Goal: Contribute content: Add original content to the website for others to see

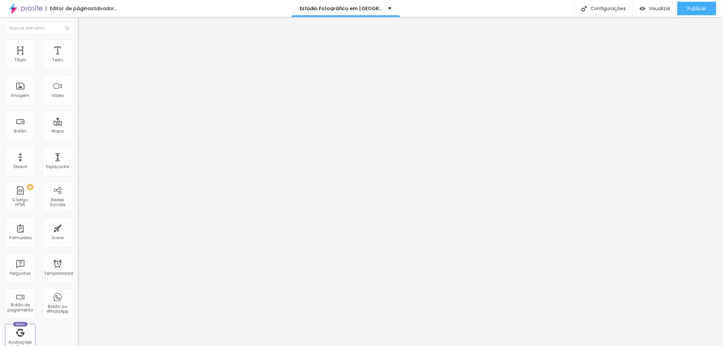
click at [82, 58] on font "Trocar imagem" at bounding box center [98, 56] width 33 height 6
click at [78, 68] on input "ensaio corporativo lifestyle em SP - a Advogada Cecília Queiroz" at bounding box center [118, 65] width 81 height 7
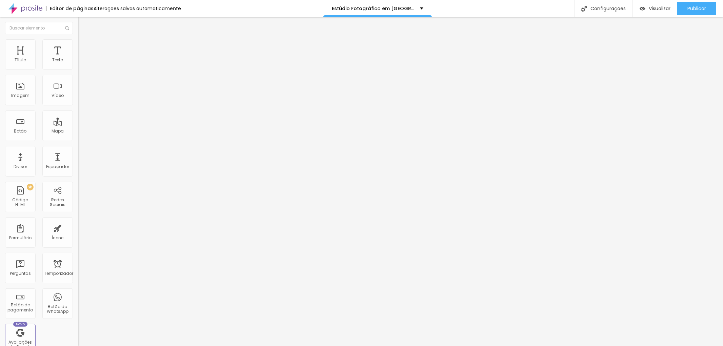
scroll to position [0, 0]
drag, startPoint x: 69, startPoint y: 121, endPoint x: 4, endPoint y: 120, distance: 65.4
click at [78, 120] on div "Trocar imagem Descrição da imagem (Alt) ensaio corporativo lifestyle em SP - a …" at bounding box center [117, 104] width 78 height 102
click at [78, 68] on input "Retrato do" at bounding box center [118, 65] width 81 height 7
paste input "médium, escritor e filantropo brasileiro"
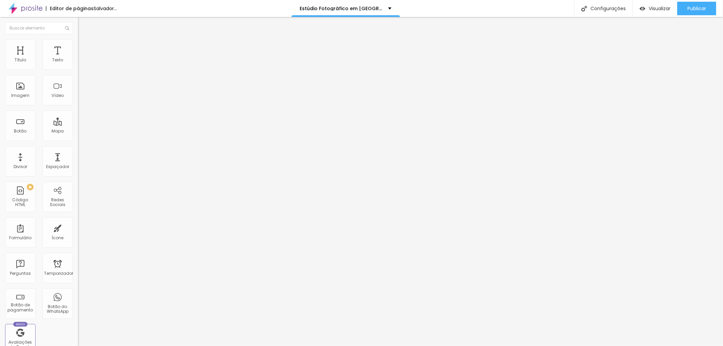
drag, startPoint x: 27, startPoint y: 118, endPoint x: 1, endPoint y: 116, distance: 26.8
click at [78, 116] on div "Trocar imagem Descrição da imagem (Alt) Retrato do médium, escritor e filantrop…" at bounding box center [117, 104] width 78 height 102
click at [78, 68] on input "Retrato do médium, escritor e filantropo brasileiro" at bounding box center [118, 65] width 81 height 7
type input "Retrato do médium, escritor e filantropo brasileiro"
paste input "https://pt.wikipedia.org/wiki/Divaldo_Franco"
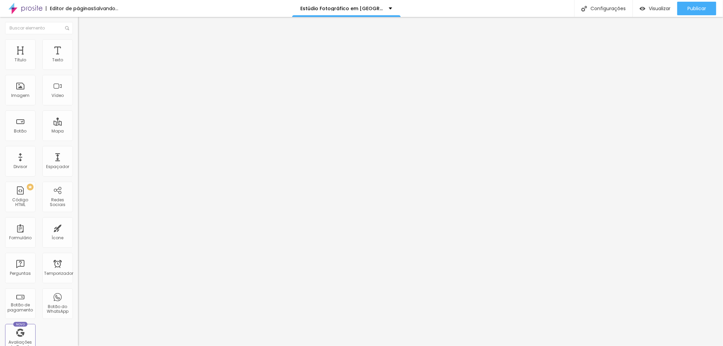
scroll to position [0, 30]
type input "https://pt.wikipedia.org/wiki/Divaldo_Franco"
click at [78, 217] on div "Editar nulo Conteúdo Estilo Avançado Trocar imagem Descrição da imagem (Alt) Re…" at bounding box center [117, 181] width 78 height 329
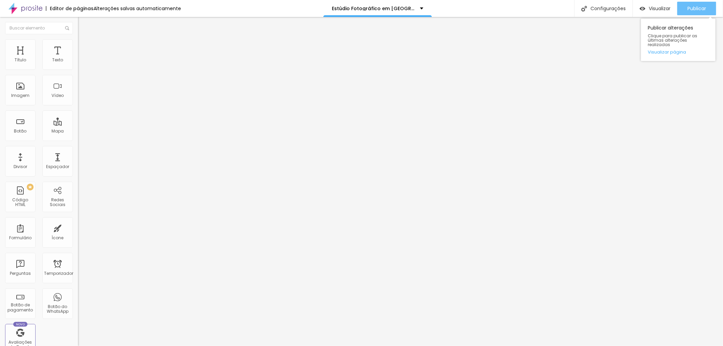
click at [701, 6] on font "Publicar" at bounding box center [696, 8] width 19 height 7
click at [81, 98] on icon "button" at bounding box center [83, 96] width 4 height 4
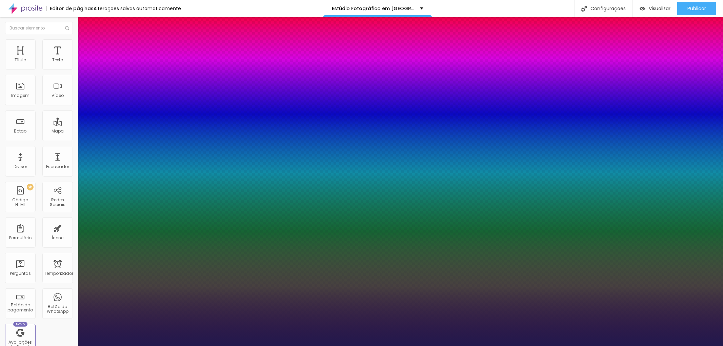
type input "1"
type input "13"
type input "1"
type input "15"
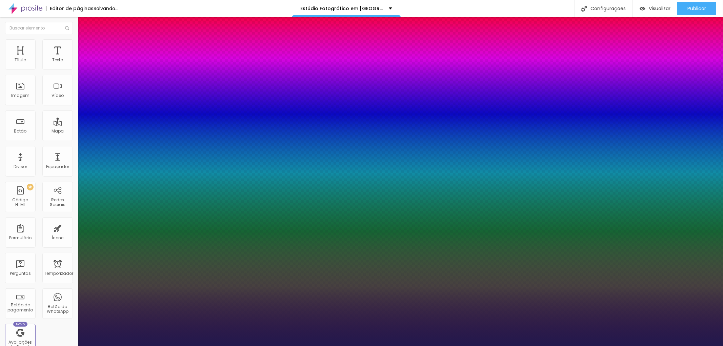
type input "15"
type input "1"
type input "16"
type input "1"
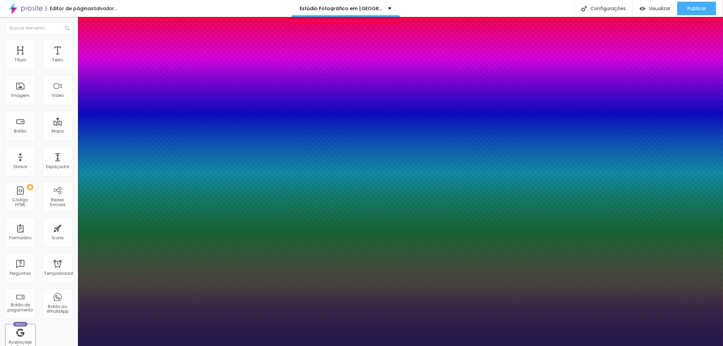
type input "17"
type input "1"
type input "18"
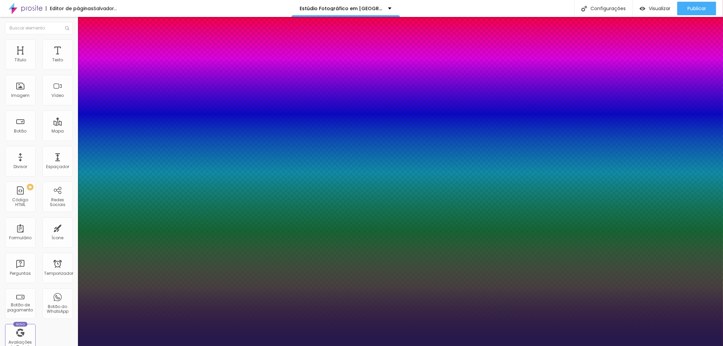
type input "1"
drag, startPoint x: 90, startPoint y: 191, endPoint x: 100, endPoint y: 190, distance: 9.9
type input "18"
type input "1"
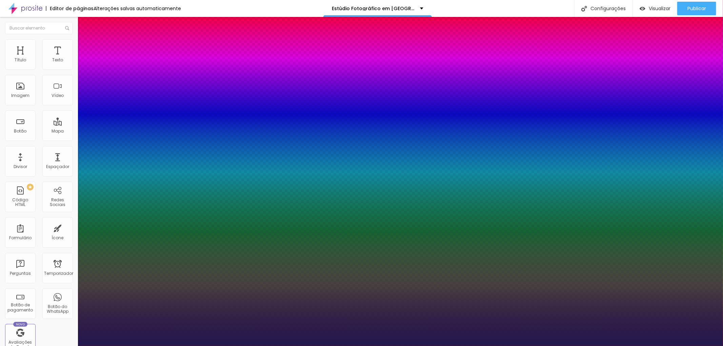
click at [240, 346] on div at bounding box center [361, 346] width 723 height 0
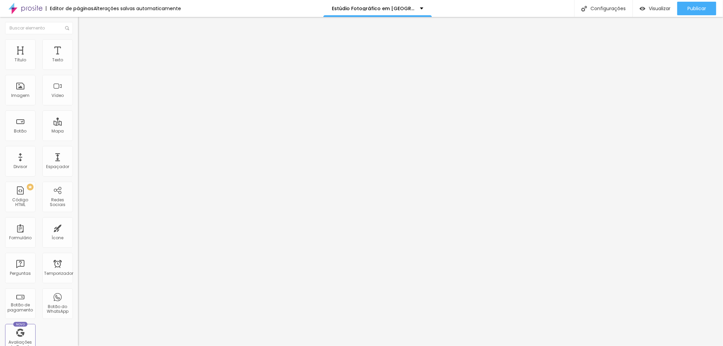
click at [82, 58] on font "Adicionar imagem" at bounding box center [102, 56] width 40 height 6
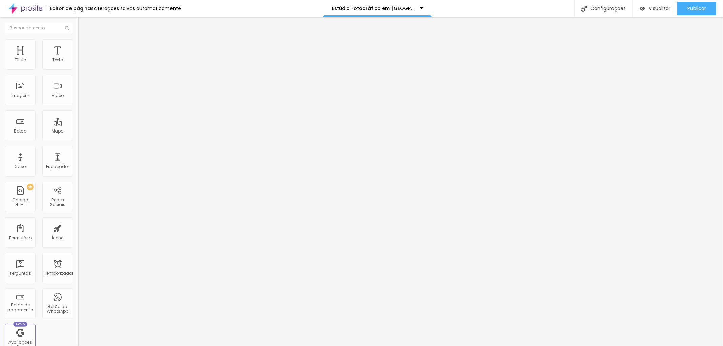
click at [78, 139] on input "https://" at bounding box center [118, 135] width 81 height 7
paste input "https://www.jottaphotopro.com.br/portfolio/retrato-corporativo/1548235-fotograf…"
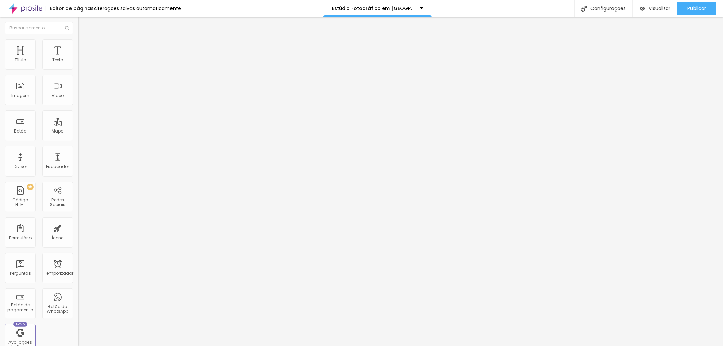
type input "https://https://www.jottaphotopro.com.br/portfolio/retrato-corporativo/1548235-…"
click at [78, 68] on input "text" at bounding box center [118, 65] width 81 height 7
type input "r"
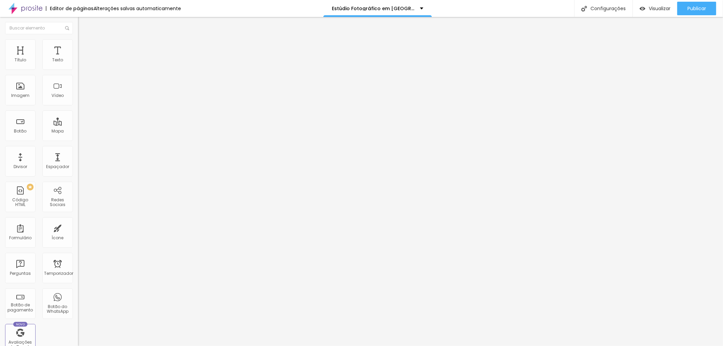
type input "Fotografia Lifestyle da Advogada Cecília Queiroz em seu escritório na Barra Fun…"
click at [78, 232] on div "Editar nulo Conteúdo Estilo Avançado Adicionar imagem Descrição da imagem (Alt)…" at bounding box center [117, 181] width 78 height 329
click at [78, 265] on div "Editar nulo Conteúdo Estilo Avançado Adicionar imagem Descrição da imagem (Alt)…" at bounding box center [117, 181] width 78 height 329
click at [701, 5] on font "Publicar" at bounding box center [696, 8] width 19 height 7
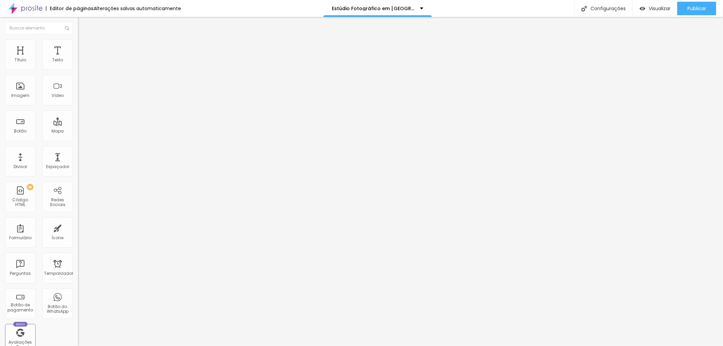
click at [83, 24] on div "Editar nulo" at bounding box center [100, 24] width 35 height 5
click at [82, 58] on font "Adicionar imagem" at bounding box center [102, 56] width 40 height 6
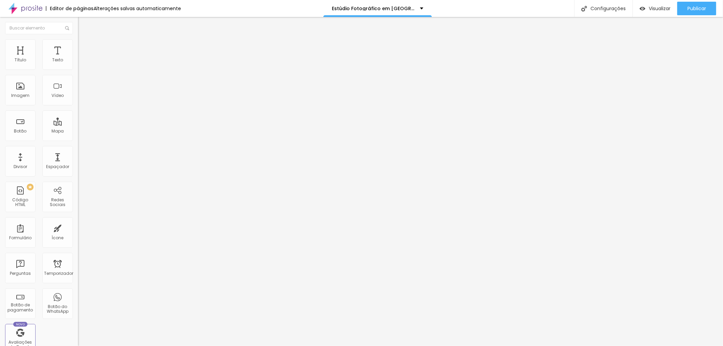
click at [78, 68] on input "text" at bounding box center [118, 65] width 81 height 7
paste input "Retrato do Advogado Godofredo em seu Escritório na Zona de SãoPaulo"
click at [78, 68] on input "Retrato do Advogado Godofredo em seu Escritório na Zona de SãoPaulo" at bounding box center [118, 65] width 81 height 7
type input "Retrato do Advogado Godofredo em seu Escritório na Zona de São Paulo"
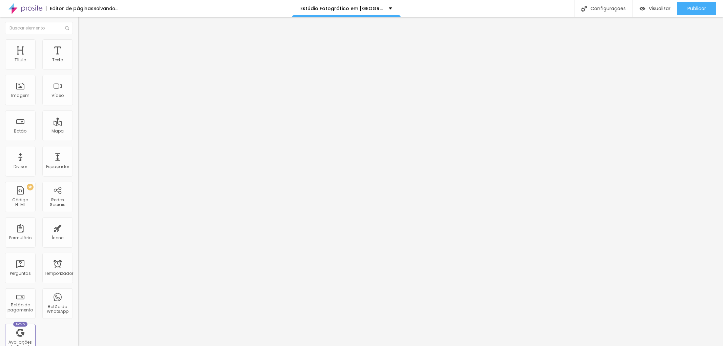
scroll to position [0, 0]
click at [78, 215] on div "Editar nulo Conteúdo Estilo Avançado Adicionar imagem Descrição da imagem (Alt)…" at bounding box center [117, 181] width 78 height 329
click at [78, 233] on div "Editar nulo Conteúdo Estilo Avançado Adicionar imagem Descrição da imagem (Alt)…" at bounding box center [117, 181] width 78 height 329
click at [83, 22] on img "button" at bounding box center [85, 24] width 5 height 5
click at [81, 98] on icon "button" at bounding box center [83, 96] width 4 height 4
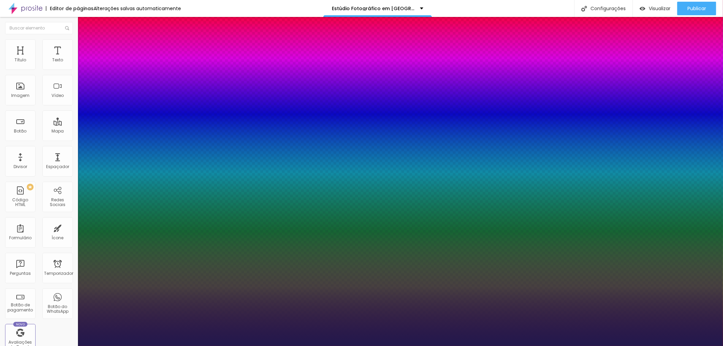
type input "1"
click at [204, 346] on div at bounding box center [361, 346] width 723 height 0
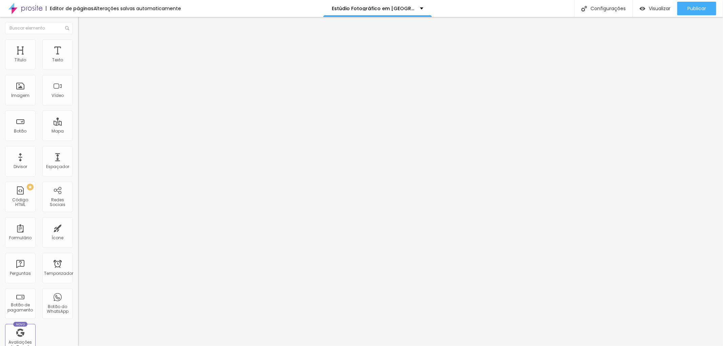
click at [81, 98] on icon "button" at bounding box center [83, 96] width 4 height 4
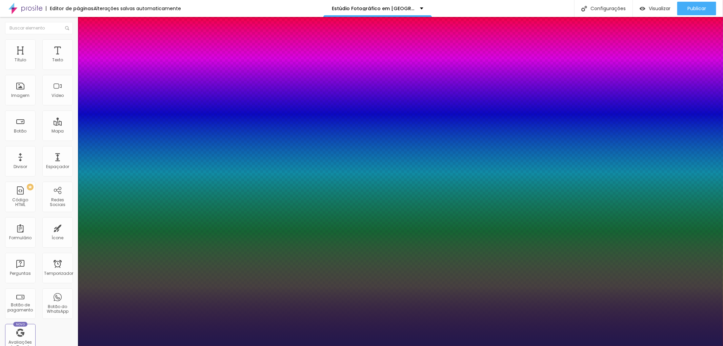
type input "1"
click at [206, 346] on div at bounding box center [361, 346] width 723 height 0
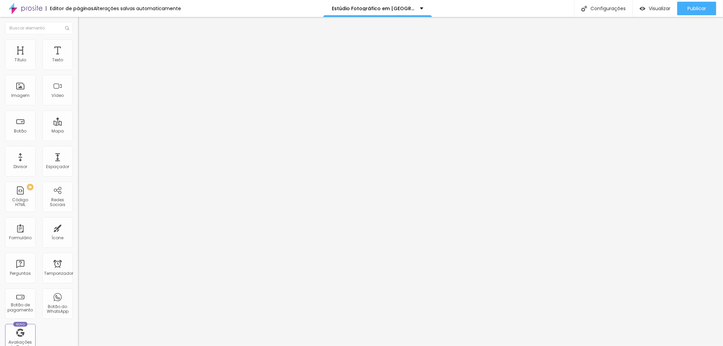
click at [78, 44] on li "Avançado" at bounding box center [117, 42] width 78 height 7
type input "7"
type input "8"
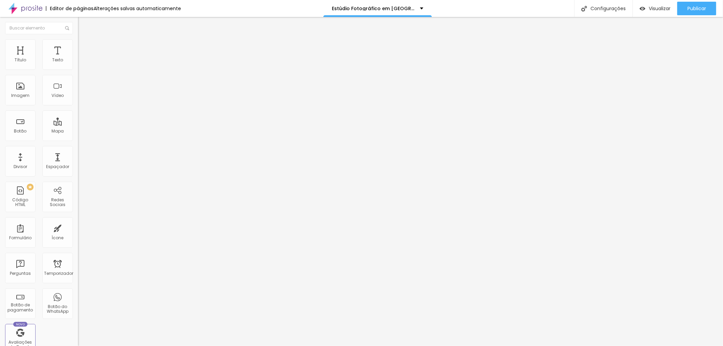
type input "10"
type input "19"
type input "21"
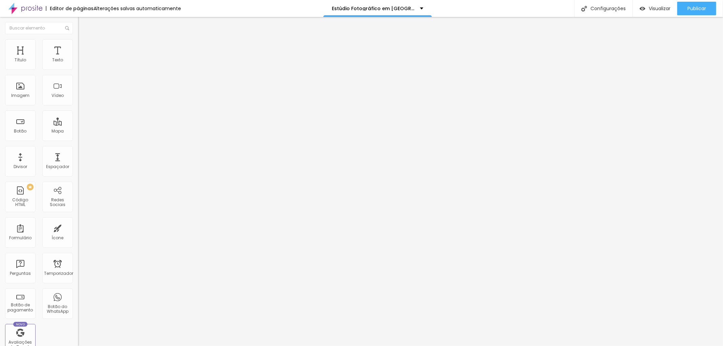
type input "21"
type input "22"
type input "23"
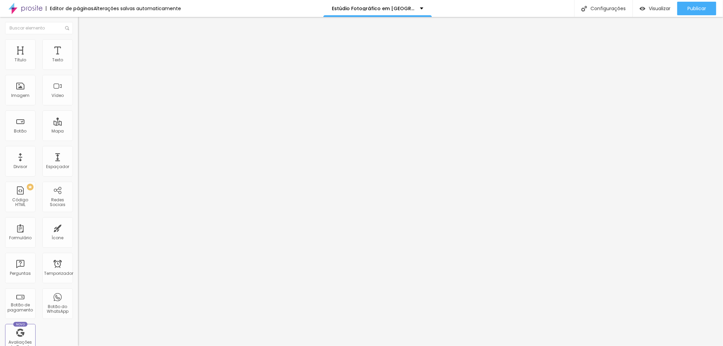
type input "24"
type input "25"
type input "27"
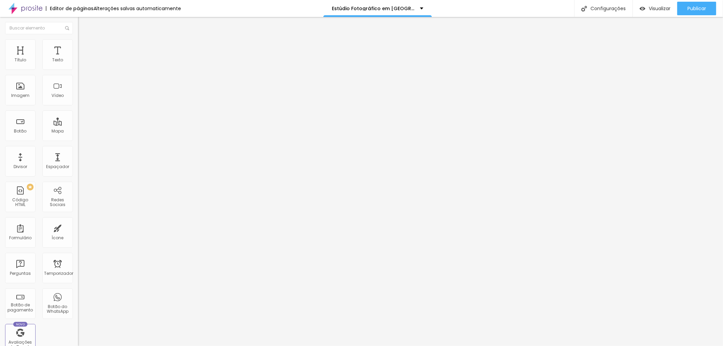
type input "27"
type input "29"
type input "34"
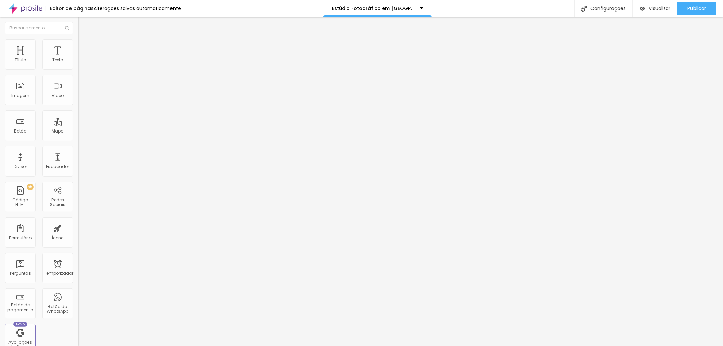
type input "36"
type input "39"
type input "41"
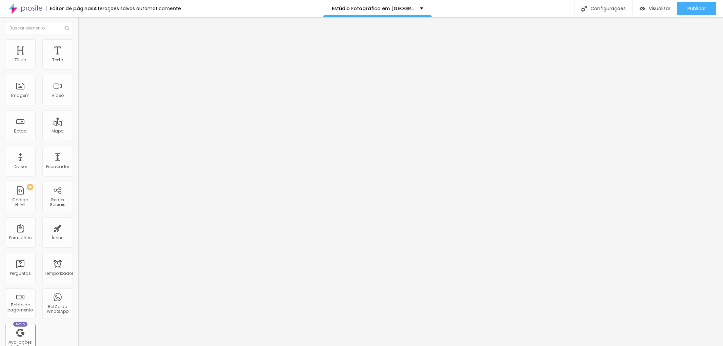
type input "41"
type input "45"
drag, startPoint x: 19, startPoint y: 64, endPoint x: 34, endPoint y: 70, distance: 16.6
type input "45"
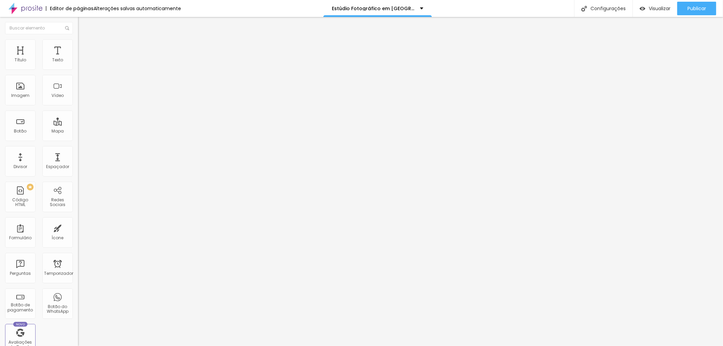
click at [78, 125] on input "range" at bounding box center [100, 127] width 44 height 5
click at [698, 9] on font "Publicar" at bounding box center [696, 8] width 19 height 7
click at [616, 7] on font "Configurações" at bounding box center [607, 8] width 35 height 7
click at [658, 8] on font "Visualizar" at bounding box center [659, 8] width 22 height 7
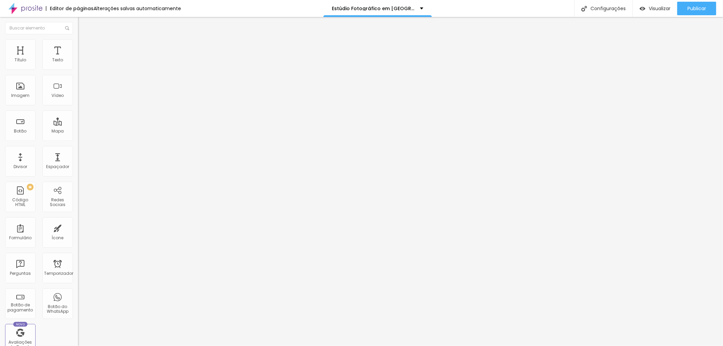
click at [78, 42] on li "Estilo" at bounding box center [117, 42] width 78 height 7
click at [78, 46] on li "Avançado" at bounding box center [117, 49] width 78 height 7
type input "10"
type input "28"
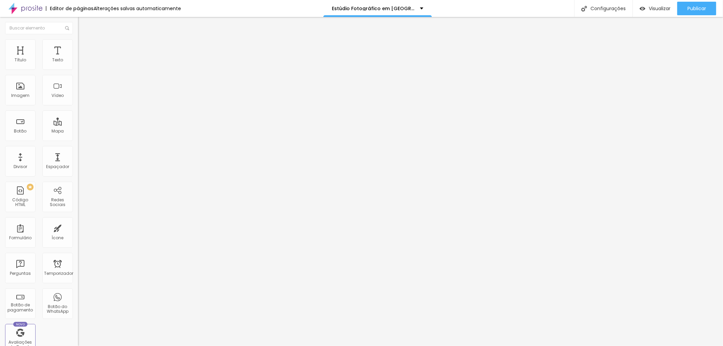
type input "29"
type input "30"
type input "26"
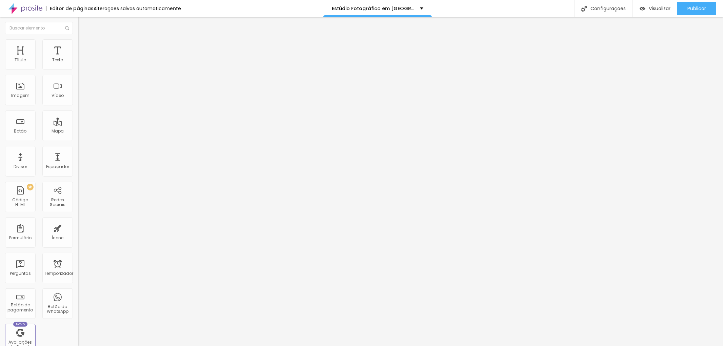
type input "26"
type input "25"
type input "24"
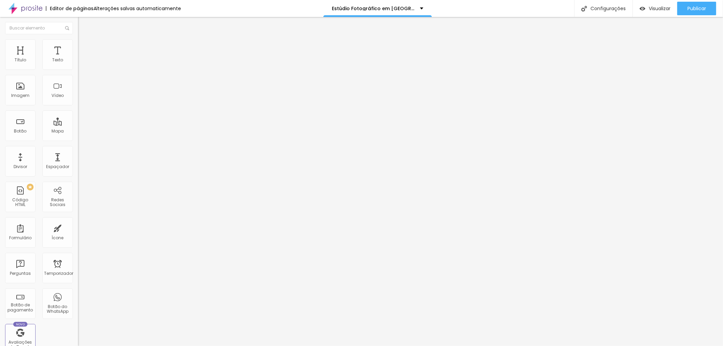
type input "23"
type input "22"
drag, startPoint x: 19, startPoint y: 80, endPoint x: 25, endPoint y: 79, distance: 6.1
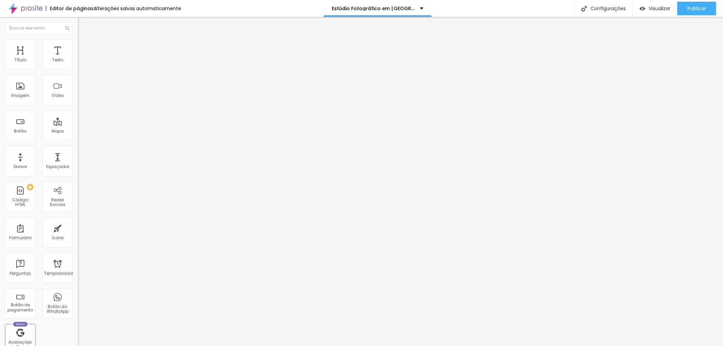
click at [78, 227] on input "range" at bounding box center [100, 229] width 44 height 5
type input "21"
type input "20"
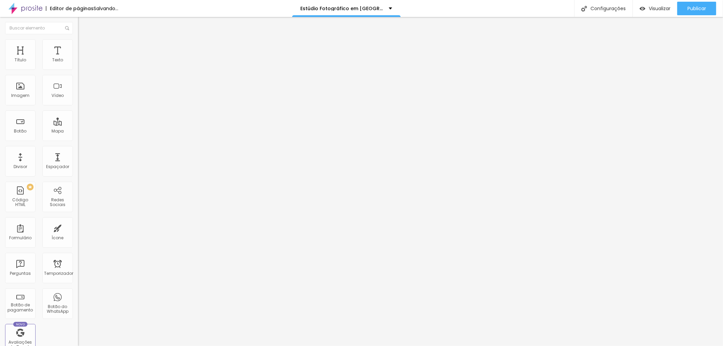
type input "20"
click at [78, 227] on input "range" at bounding box center [100, 229] width 44 height 5
type input "15"
type input "19"
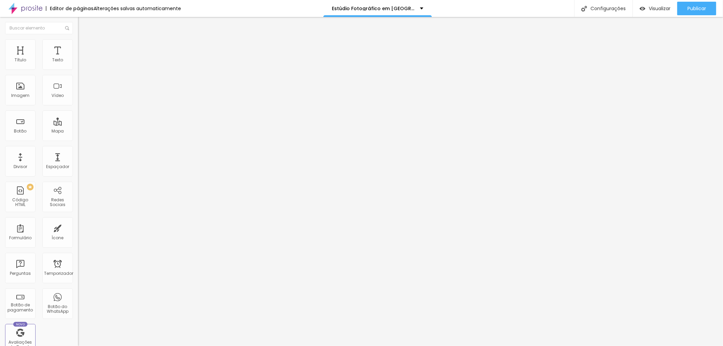
type input "19"
type input "34"
type input "35"
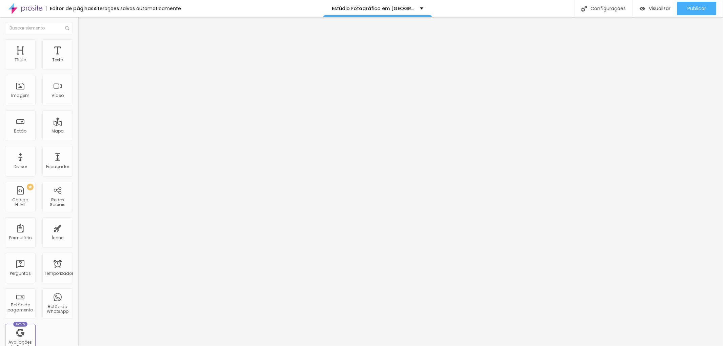
type input "30"
type input "16"
type input "12"
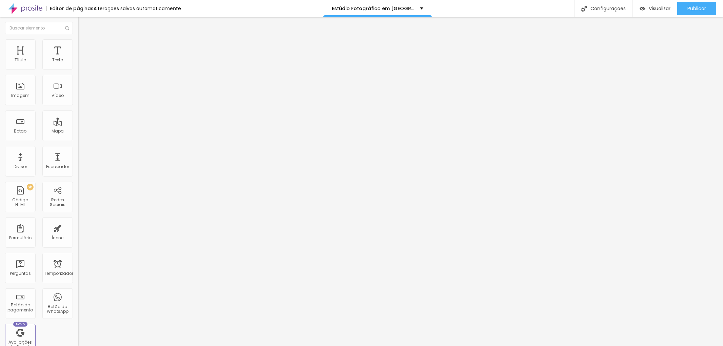
type input "12"
type input "9"
type input "7"
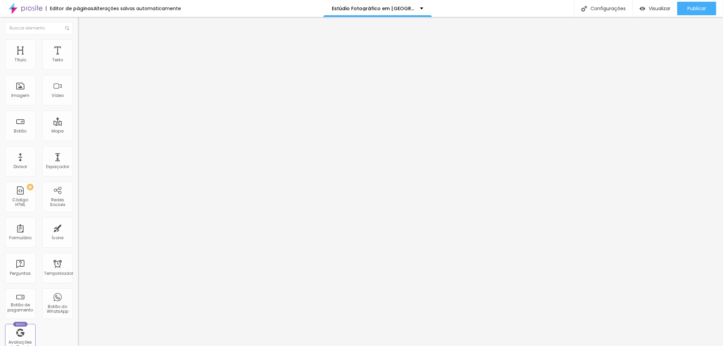
type input "6"
type input "5"
type input "4"
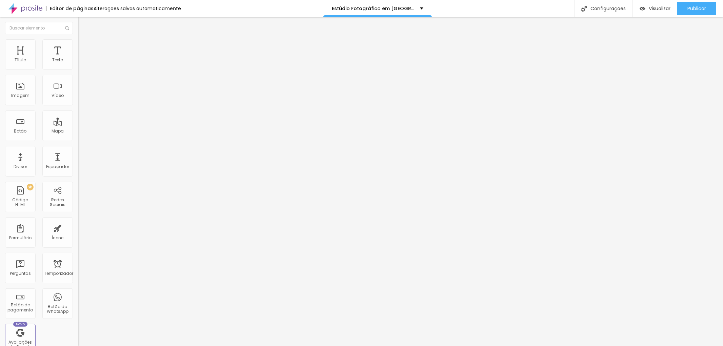
type input "4"
type input "3"
type input "2"
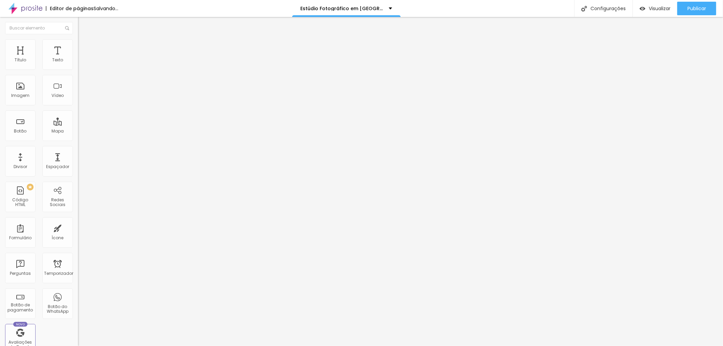
type input "3"
type input "2"
type input "0"
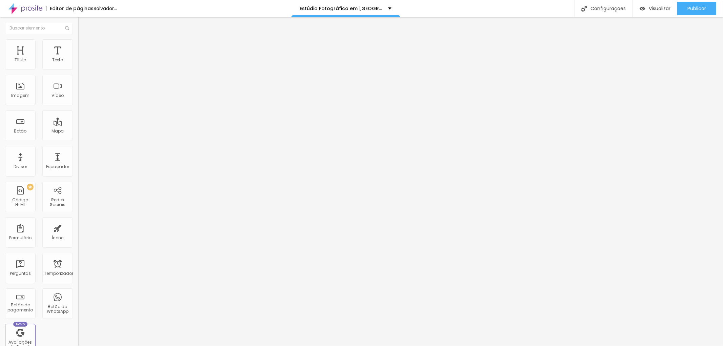
type input "0"
drag, startPoint x: 22, startPoint y: 65, endPoint x: 5, endPoint y: 58, distance: 17.8
type input "0"
click at [78, 131] on input "range" at bounding box center [100, 133] width 44 height 5
click at [78, 39] on li "Avançado" at bounding box center [117, 42] width 78 height 7
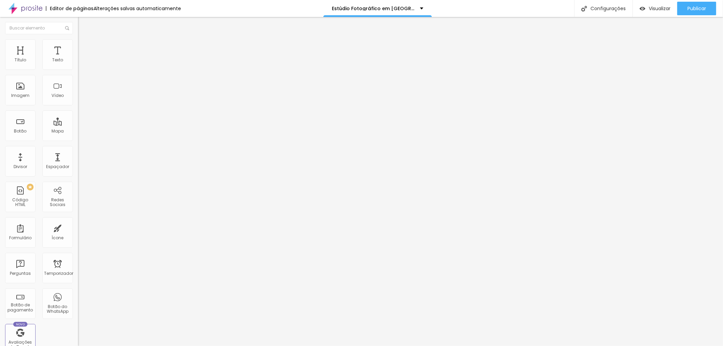
type input "9"
type input "8"
type input "10"
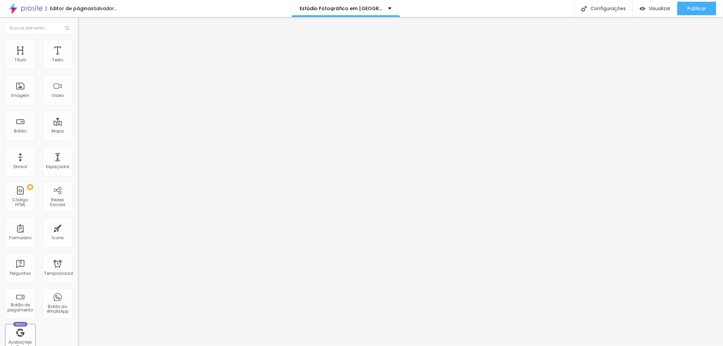
type input "10"
type input "13"
type input "15"
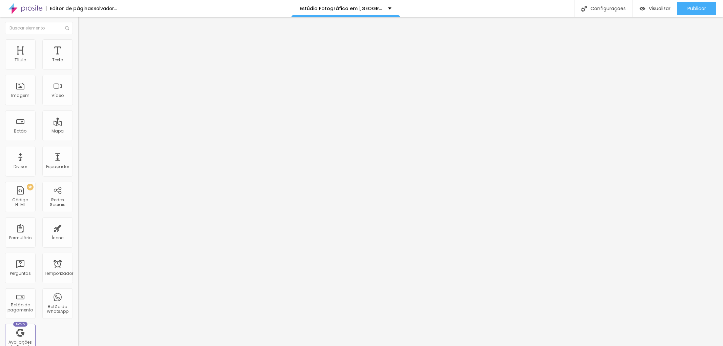
type input "17"
type input "18"
type input "19"
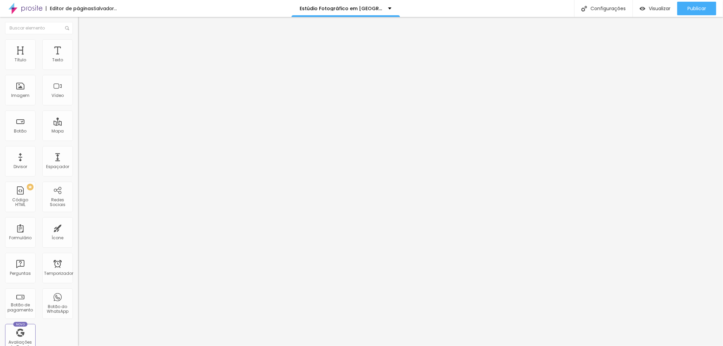
type input "19"
type input "20"
type input "23"
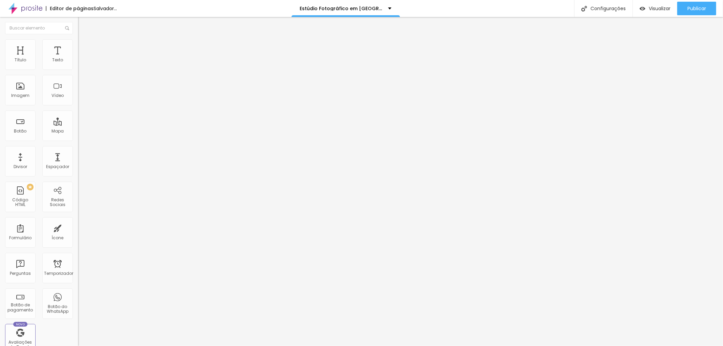
type input "26"
type input "25"
type input "24"
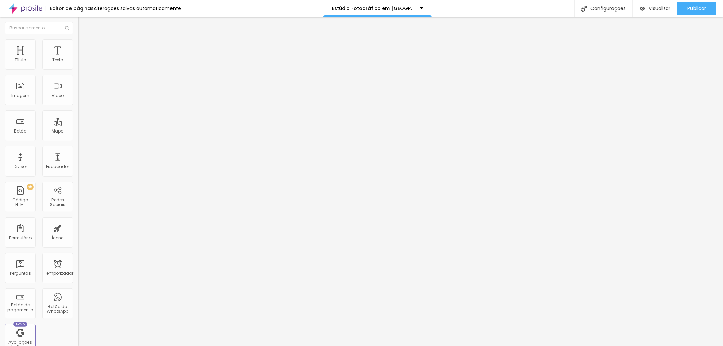
type input "24"
type input "25"
type input "26"
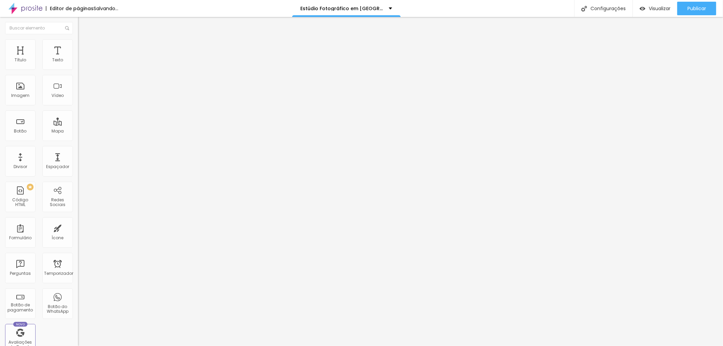
type input "27"
type input "28"
type input "29"
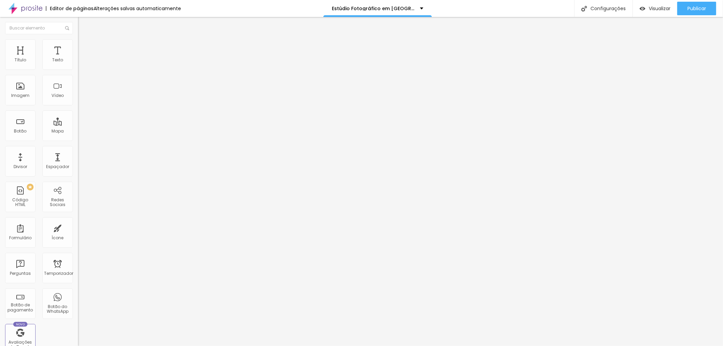
type input "29"
type input "30"
type input "31"
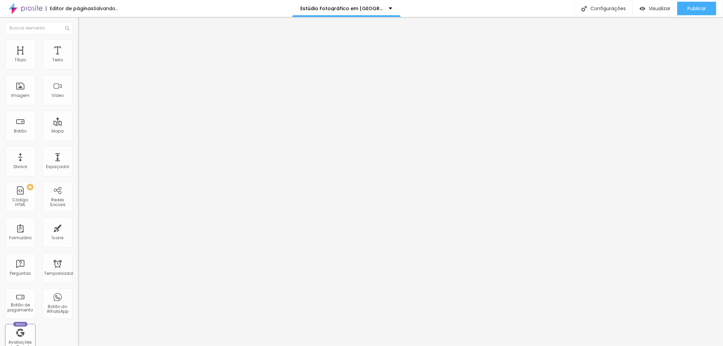
type input "32"
type input "38"
type input "37"
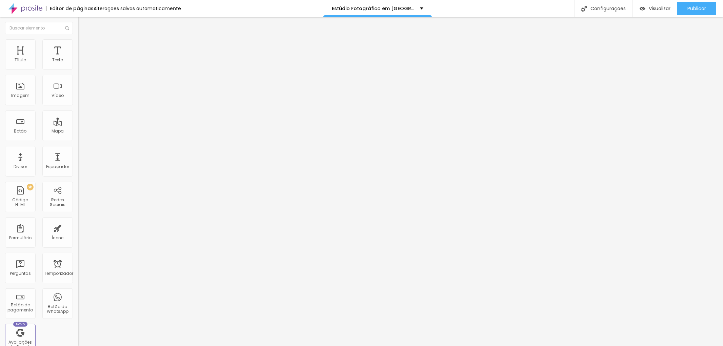
type input "37"
type input "36"
type input "32"
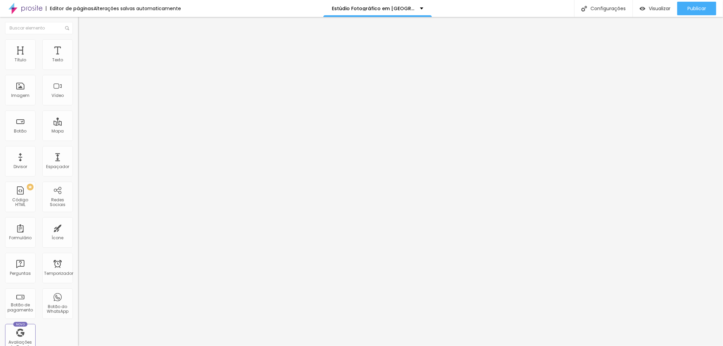
type input "31"
type input "30"
type input "29"
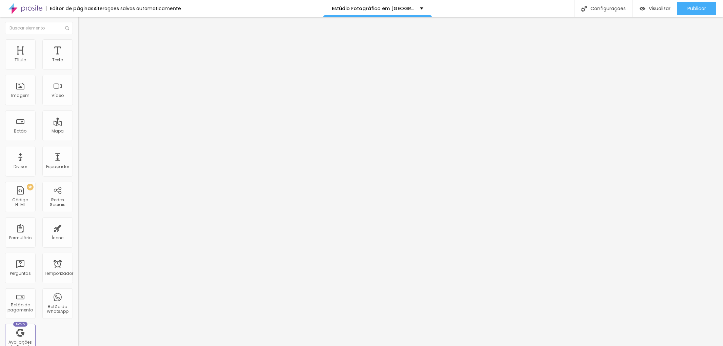
type input "29"
type input "28"
type input "27"
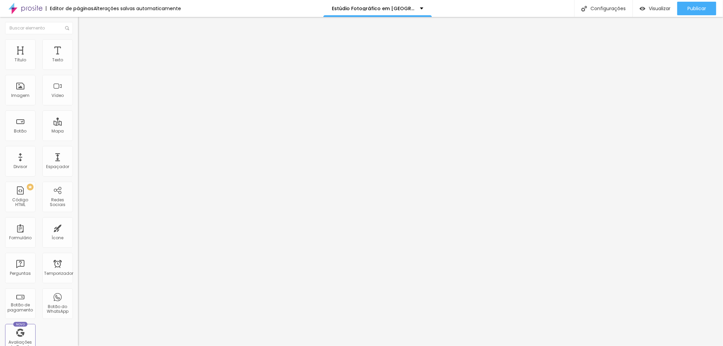
type input "26"
drag, startPoint x: 19, startPoint y: 67, endPoint x: 26, endPoint y: 66, distance: 7.1
type input "26"
click at [78, 125] on input "range" at bounding box center [100, 127] width 44 height 5
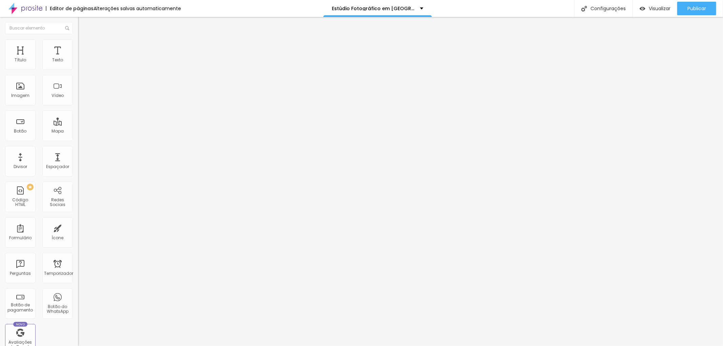
type input "13"
type input "20"
type input "22"
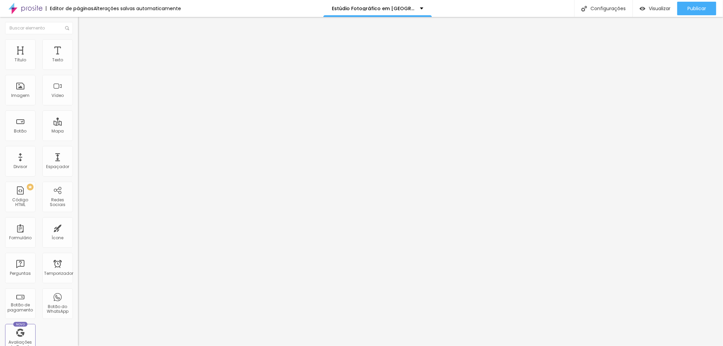
type input "22"
type input "23"
type input "26"
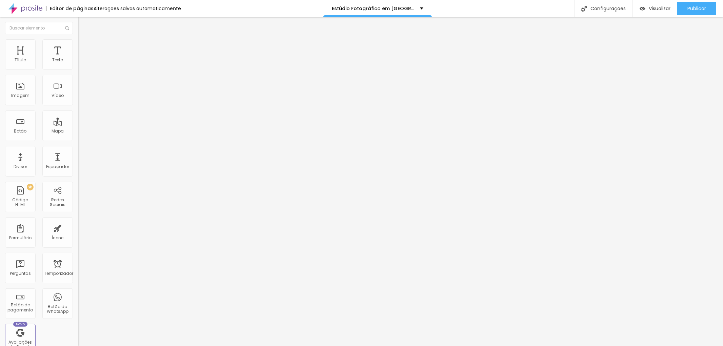
type input "27"
type input "29"
type input "26"
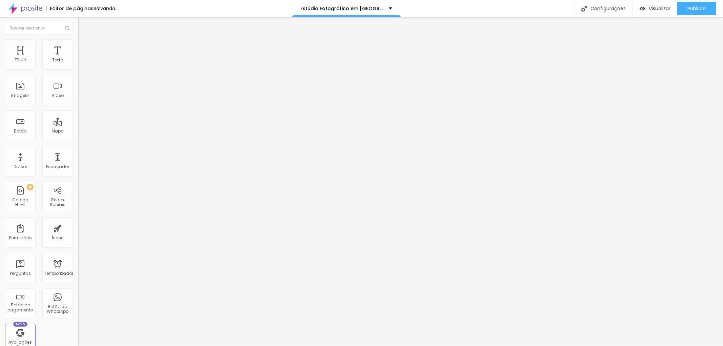
type input "26"
type input "16"
type input "13"
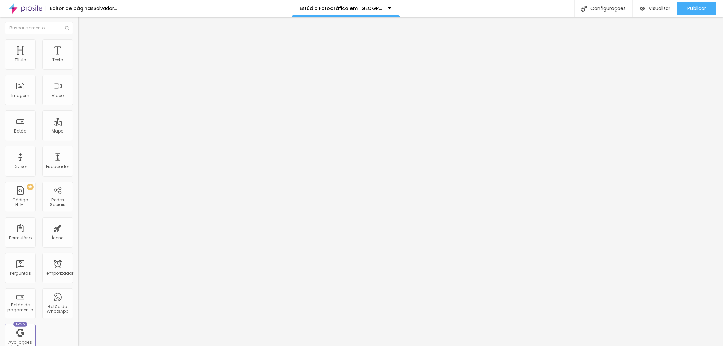
type input "12"
drag, startPoint x: 19, startPoint y: 80, endPoint x: 10, endPoint y: 73, distance: 12.0
click at [78, 221] on input "range" at bounding box center [100, 223] width 44 height 5
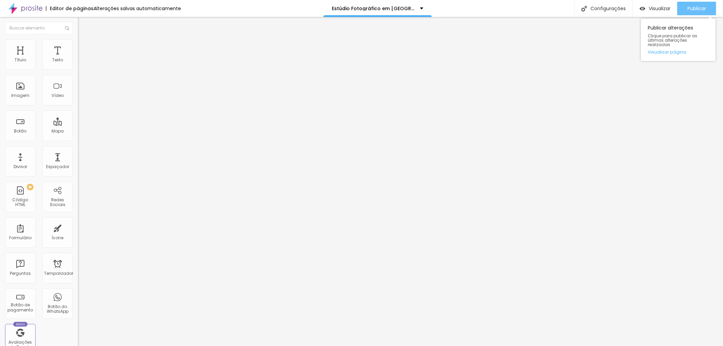
click at [691, 6] on font "Publicar" at bounding box center [696, 8] width 19 height 7
click at [696, 7] on font "Publicar" at bounding box center [696, 8] width 19 height 7
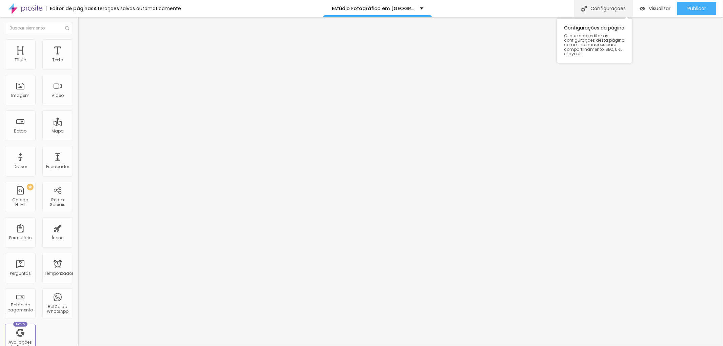
click at [598, 6] on font "Configurações" at bounding box center [607, 8] width 35 height 7
click at [611, 5] on font "Configurações" at bounding box center [607, 8] width 35 height 7
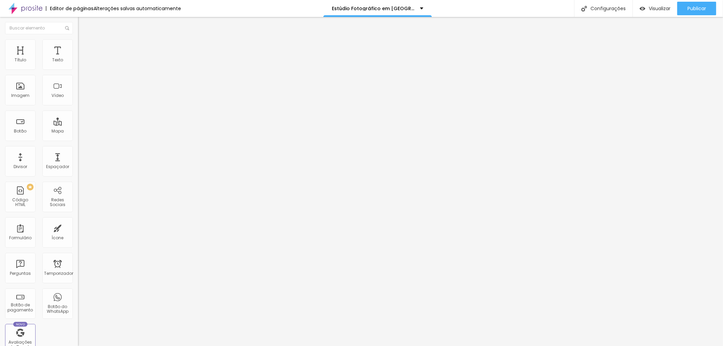
click at [78, 43] on li "Estilo" at bounding box center [117, 42] width 78 height 7
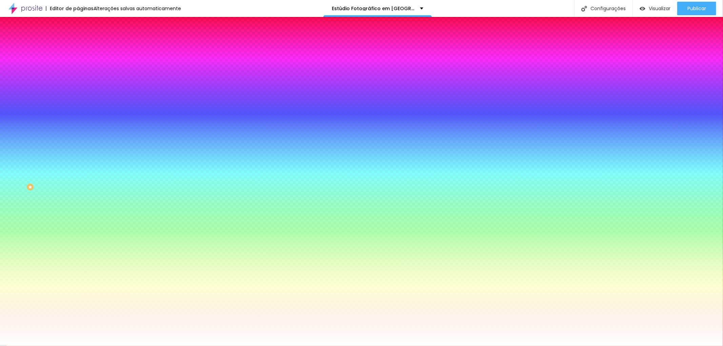
click at [78, 46] on li "Avançado" at bounding box center [117, 49] width 78 height 7
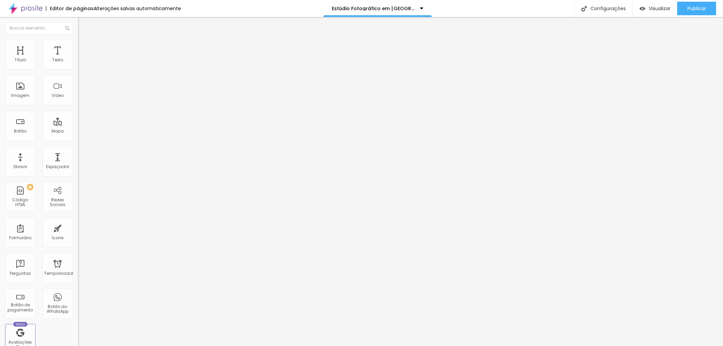
click at [78, 131] on input "range" at bounding box center [100, 133] width 44 height 5
drag, startPoint x: 25, startPoint y: 68, endPoint x: 22, endPoint y: 65, distance: 4.6
click at [78, 131] on input "range" at bounding box center [100, 133] width 44 height 5
drag, startPoint x: 22, startPoint y: 65, endPoint x: 9, endPoint y: 63, distance: 13.1
click at [78, 131] on input "range" at bounding box center [100, 133] width 44 height 5
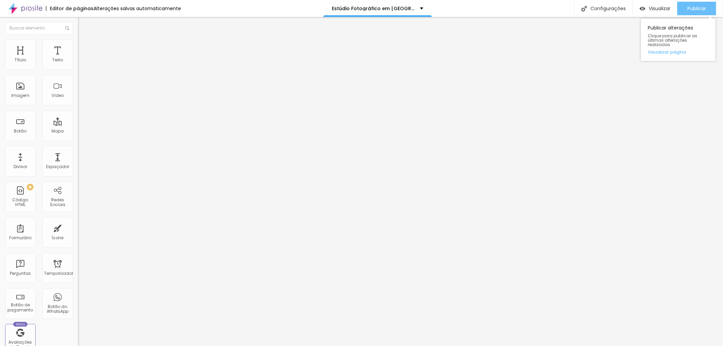
click at [695, 8] on font "Publicar" at bounding box center [696, 8] width 19 height 7
click at [78, 46] on li "Avançado" at bounding box center [117, 49] width 78 height 7
click at [78, 44] on li "Estilo" at bounding box center [117, 42] width 78 height 7
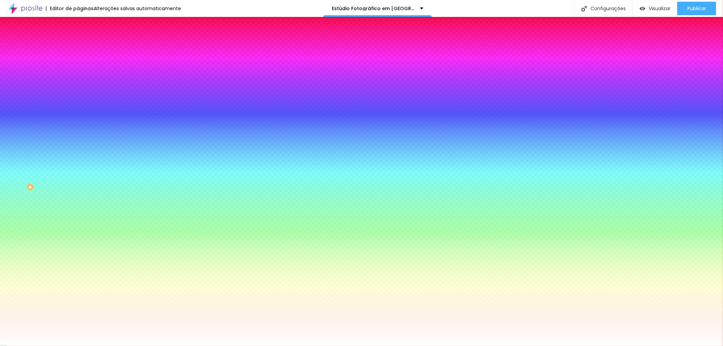
click at [84, 48] on font "Avançado" at bounding box center [95, 51] width 22 height 6
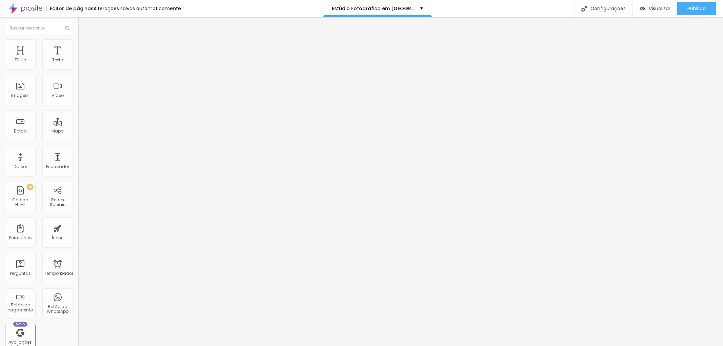
drag, startPoint x: 29, startPoint y: 65, endPoint x: 20, endPoint y: 65, distance: 9.1
click at [78, 131] on input "range" at bounding box center [100, 133] width 44 height 5
drag, startPoint x: 20, startPoint y: 65, endPoint x: 17, endPoint y: 65, distance: 3.5
click at [78, 131] on input "range" at bounding box center [100, 133] width 44 height 5
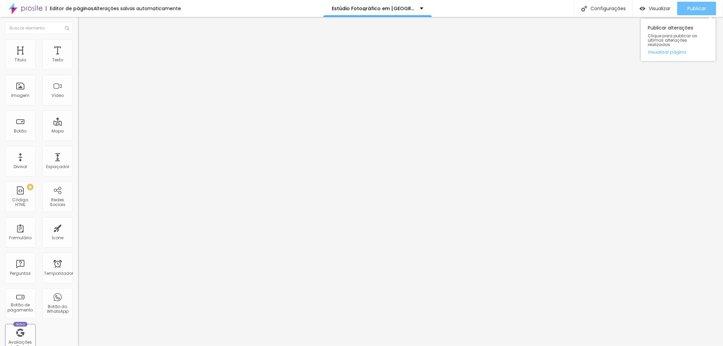
click at [692, 5] on font "Publicar" at bounding box center [696, 8] width 19 height 7
click at [696, 7] on font "Publicar" at bounding box center [696, 8] width 19 height 7
click at [689, 38] on font "Clique para publicar as últimas alterações realizadas" at bounding box center [671, 40] width 49 height 15
click at [694, 6] on font "Publicar" at bounding box center [696, 8] width 19 height 7
click at [697, 5] on font "Publicar" at bounding box center [696, 8] width 19 height 7
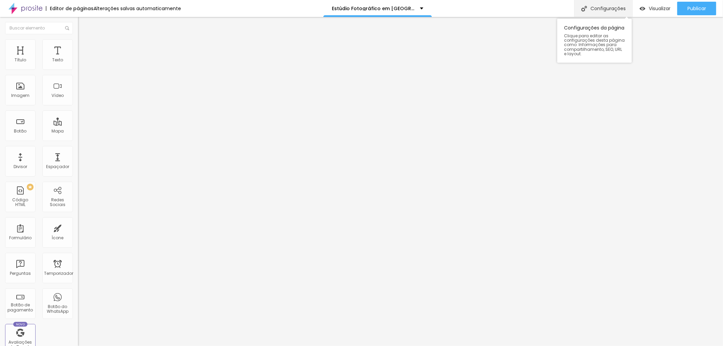
click at [611, 8] on font "Configurações" at bounding box center [607, 8] width 35 height 7
drag, startPoint x: 294, startPoint y: 144, endPoint x: 355, endPoint y: 139, distance: 61.5
copy input "text"
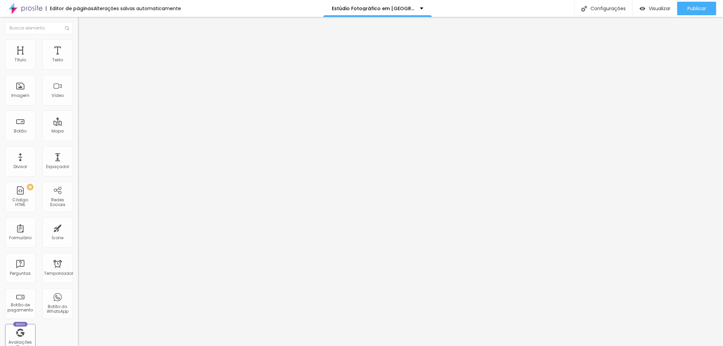
click at [594, 7] on font "Configurações" at bounding box center [607, 8] width 35 height 7
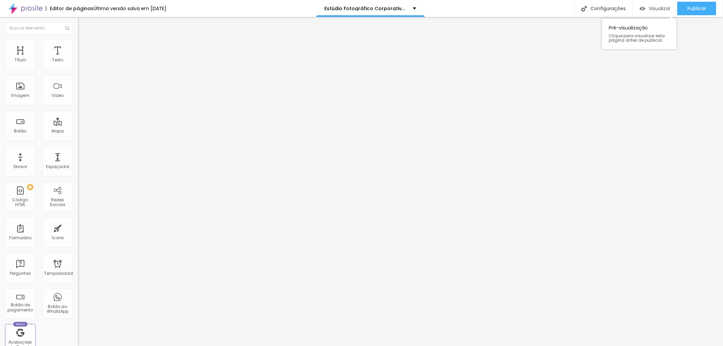
click at [659, 5] on font "Visualizar" at bounding box center [659, 8] width 22 height 7
